Goal: Transaction & Acquisition: Purchase product/service

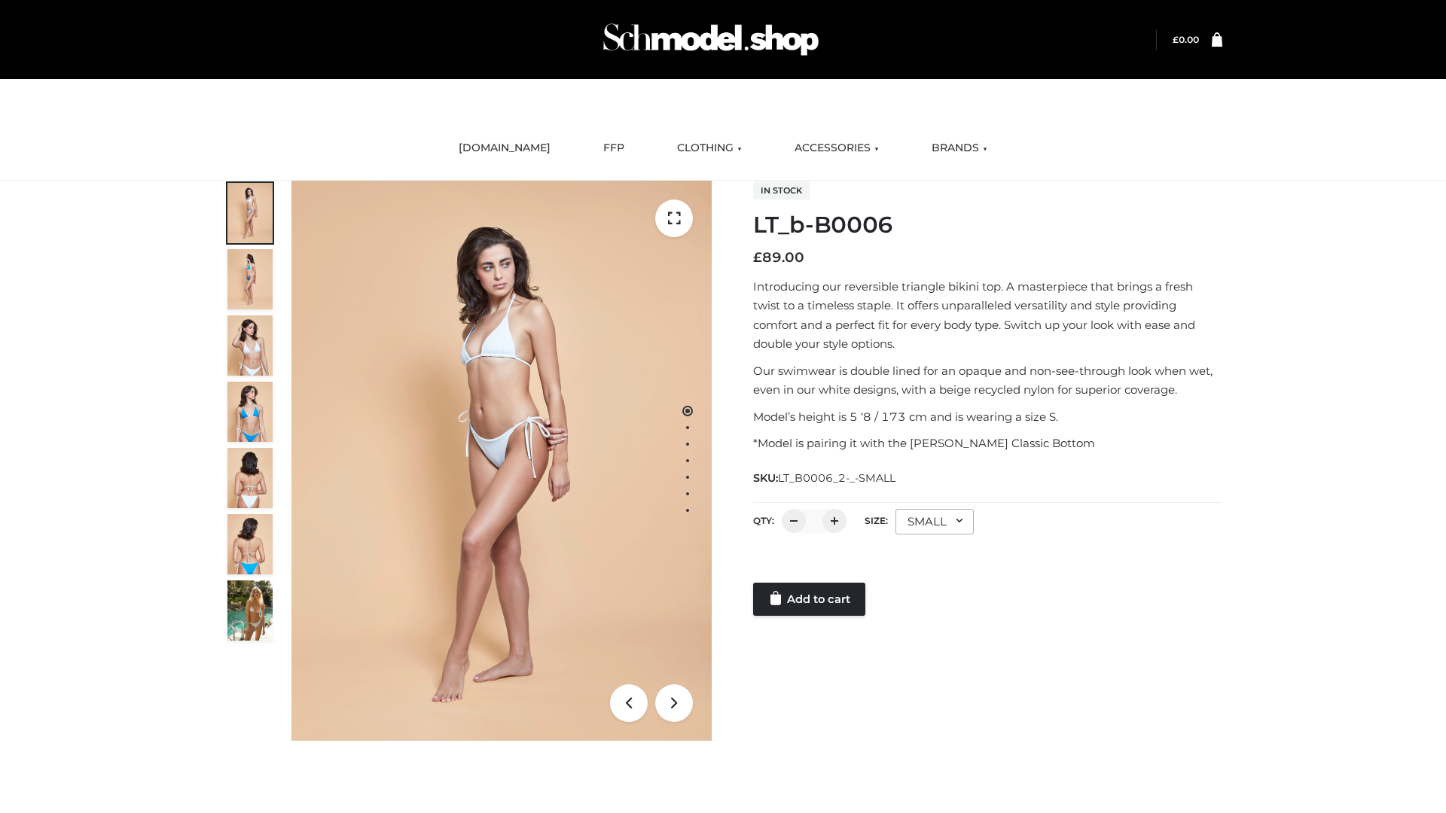
click at [810, 599] on link "Add to cart" at bounding box center [809, 599] width 112 height 33
